Goal: Check status: Check status

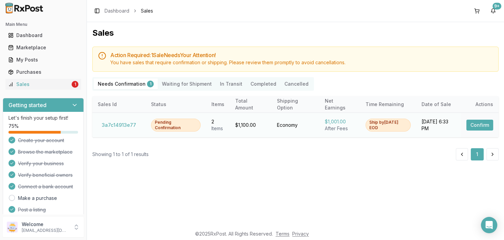
click at [470, 127] on button "Confirm" at bounding box center [479, 124] width 27 height 11
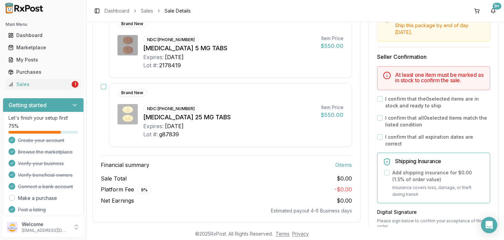
scroll to position [117, 0]
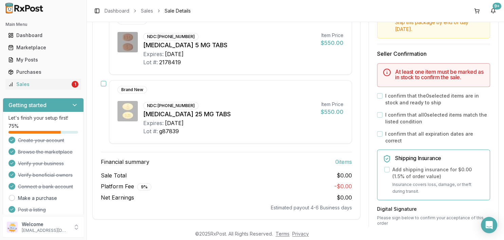
click at [374, 76] on div "Time Sensitive Ship this package by end of day [DATE] . Seller Confirmation At …" at bounding box center [433, 193] width 129 height 375
click at [363, 41] on div "Sale Details 2 item s sold [DATE] 6:33 PM Mark all items as in stock Brand New …" at bounding box center [295, 178] width 406 height 426
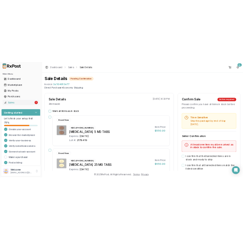
scroll to position [0, 0]
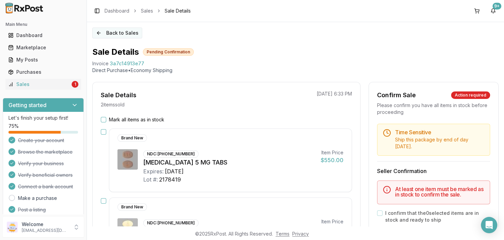
click at [119, 34] on button "Back to Sales" at bounding box center [117, 32] width 50 height 11
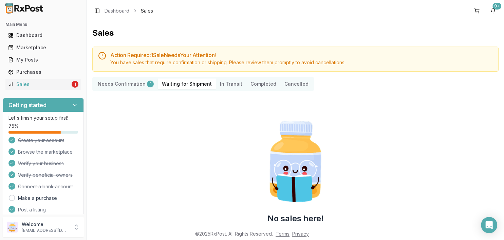
click at [151, 83] on div "1" at bounding box center [150, 83] width 7 height 7
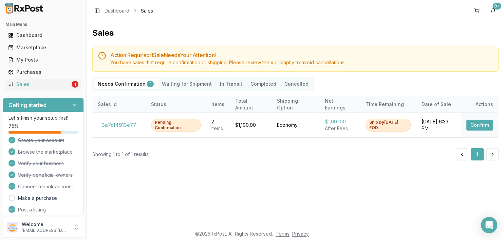
click at [396, 64] on div "You have sales that require confirmation or shipping. Please review them prompt…" at bounding box center [301, 62] width 382 height 7
